Goal: Task Accomplishment & Management: Manage account settings

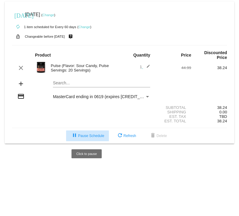
click at [89, 135] on span "pause Pause Schedule" at bounding box center [87, 136] width 33 height 4
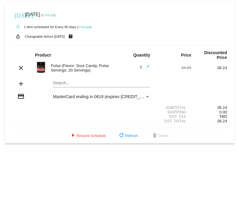
click at [54, 14] on link "Change" at bounding box center [48, 15] width 12 height 4
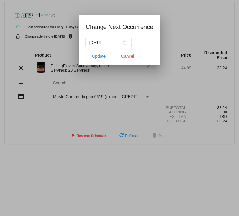
click at [125, 42] on div "[DATE]" at bounding box center [108, 42] width 38 height 7
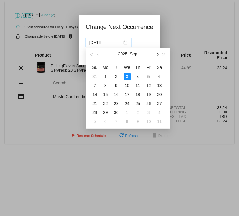
click at [157, 53] on span "button" at bounding box center [156, 54] width 3 height 3
click at [147, 85] on div "7" at bounding box center [148, 85] width 7 height 7
type input "[DATE]"
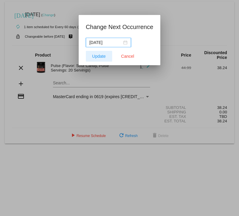
click at [97, 57] on span "Update" at bounding box center [98, 56] width 13 height 5
